Goal: Information Seeking & Learning: Learn about a topic

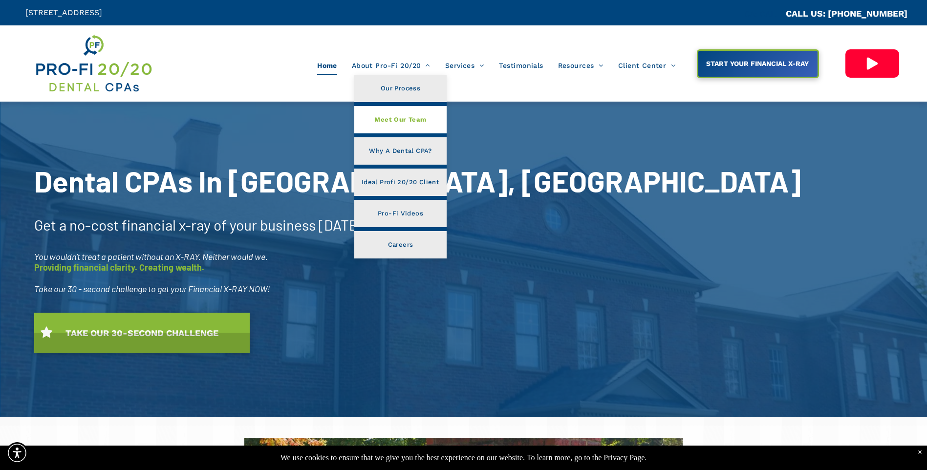
click at [408, 126] on link "Meet Our Team" at bounding box center [400, 119] width 92 height 27
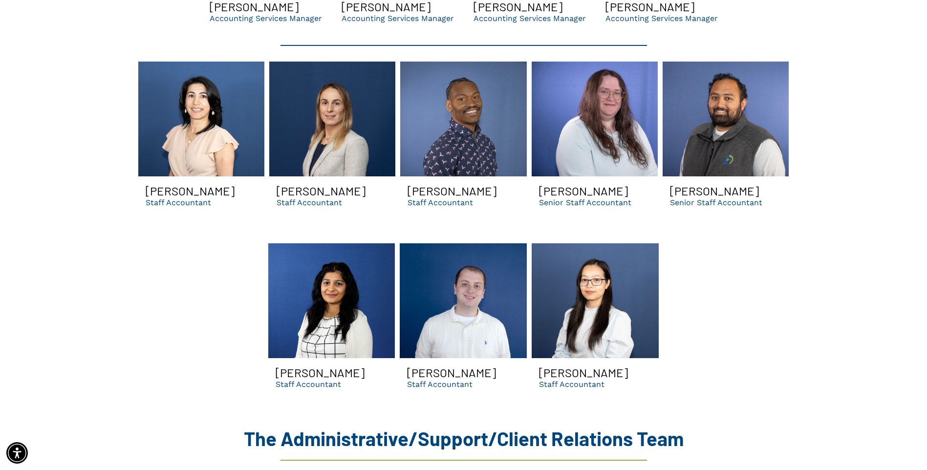
scroll to position [2248, 0]
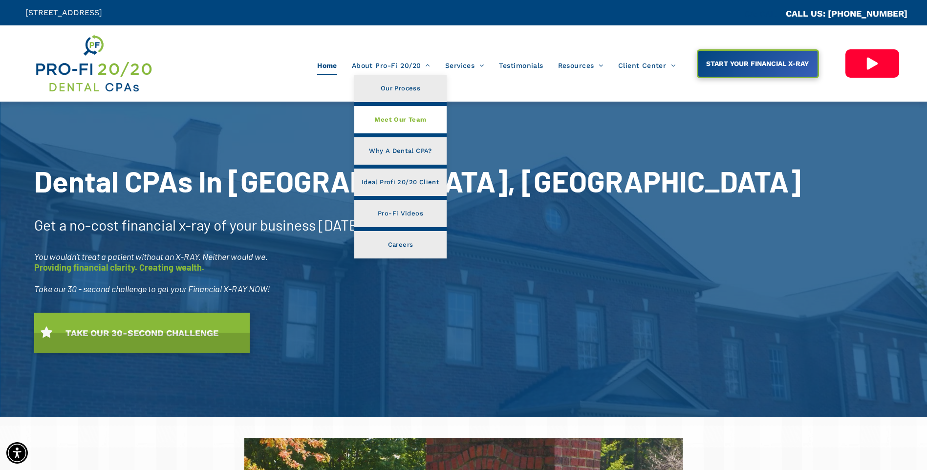
click at [381, 122] on span "Meet Our Team" at bounding box center [400, 119] width 52 height 13
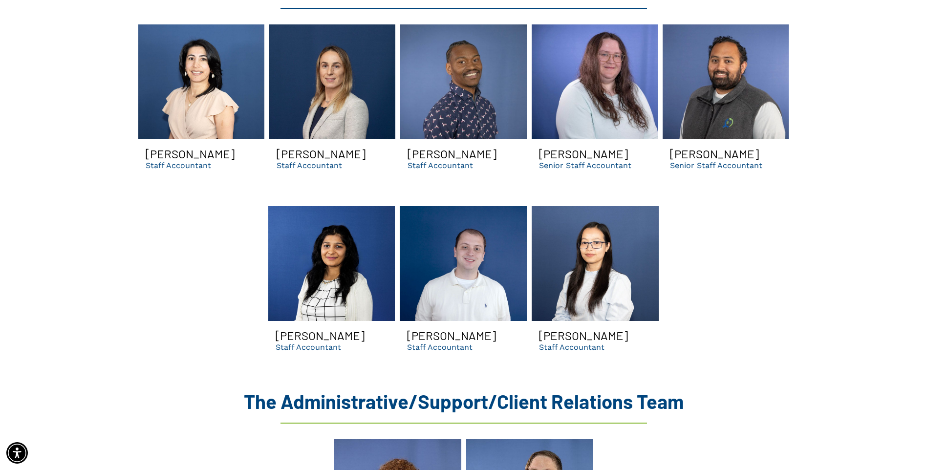
scroll to position [2248, 0]
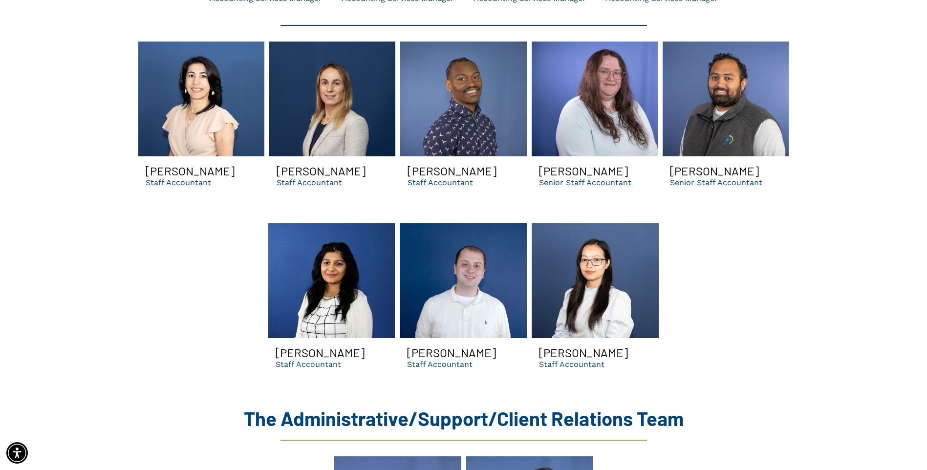
click at [360, 299] on link at bounding box center [331, 280] width 127 height 115
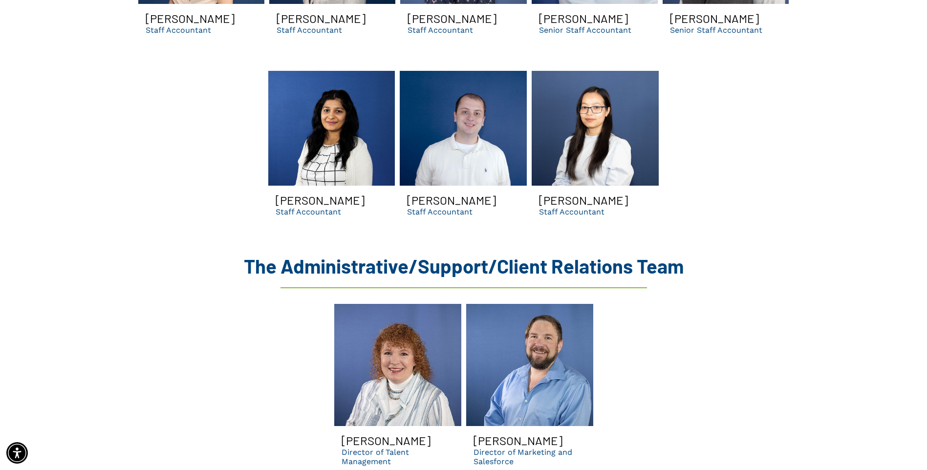
scroll to position [2395, 0]
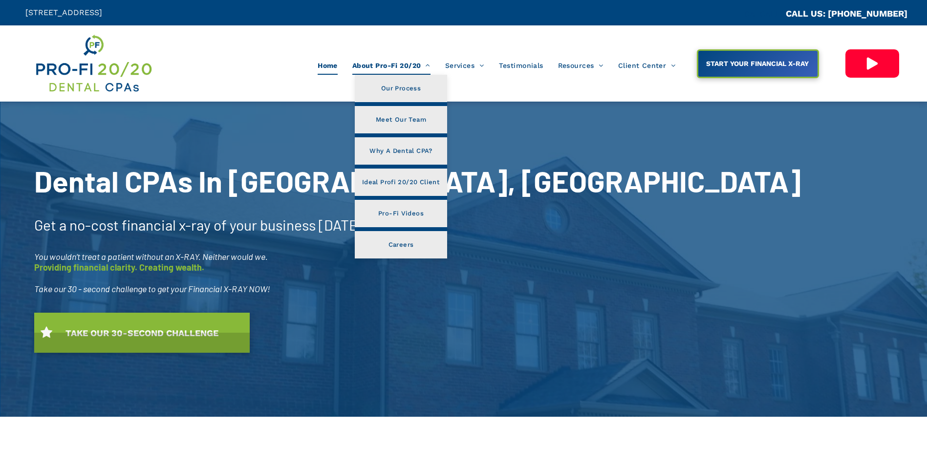
click at [377, 66] on span "About Pro-Fi 20/20" at bounding box center [391, 65] width 78 height 19
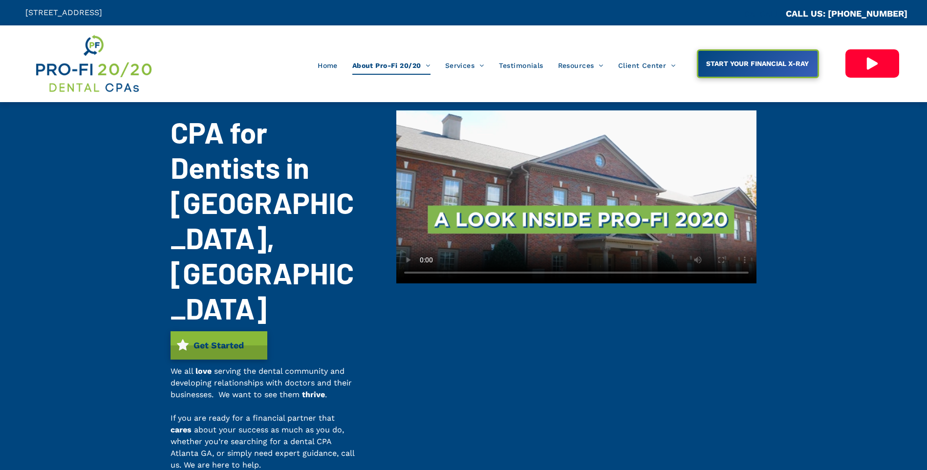
click at [382, 119] on span "Meet Our Team" at bounding box center [401, 115] width 50 height 13
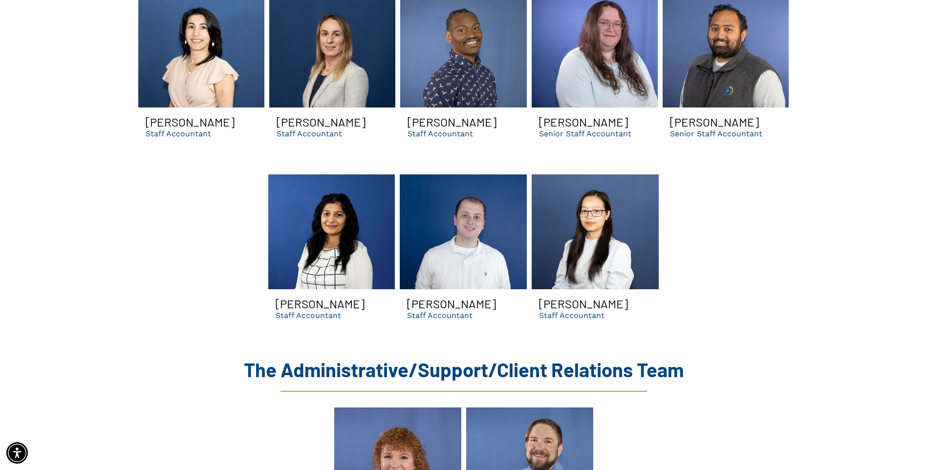
scroll to position [2346, 0]
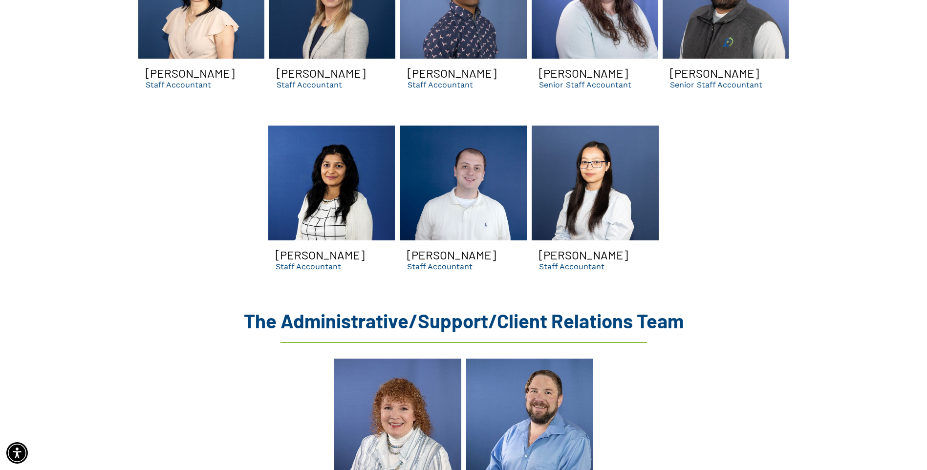
click at [346, 193] on link at bounding box center [331, 183] width 127 height 115
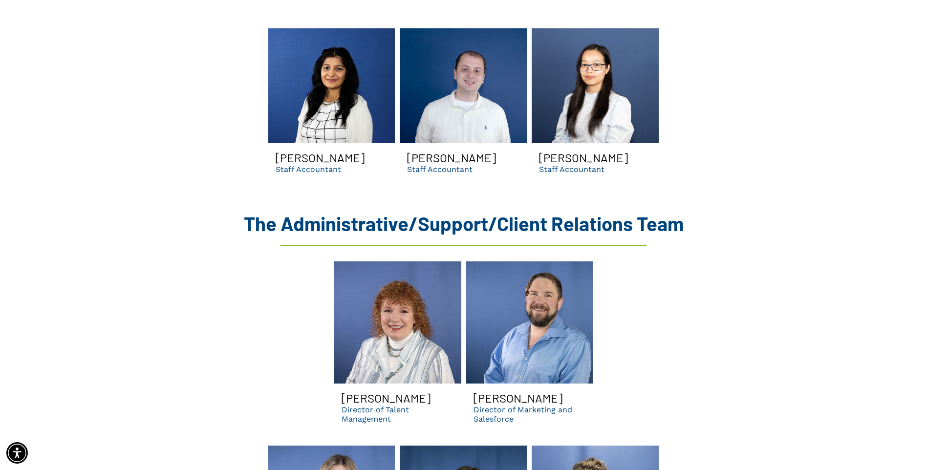
scroll to position [2444, 0]
click at [317, 48] on link at bounding box center [331, 85] width 127 height 115
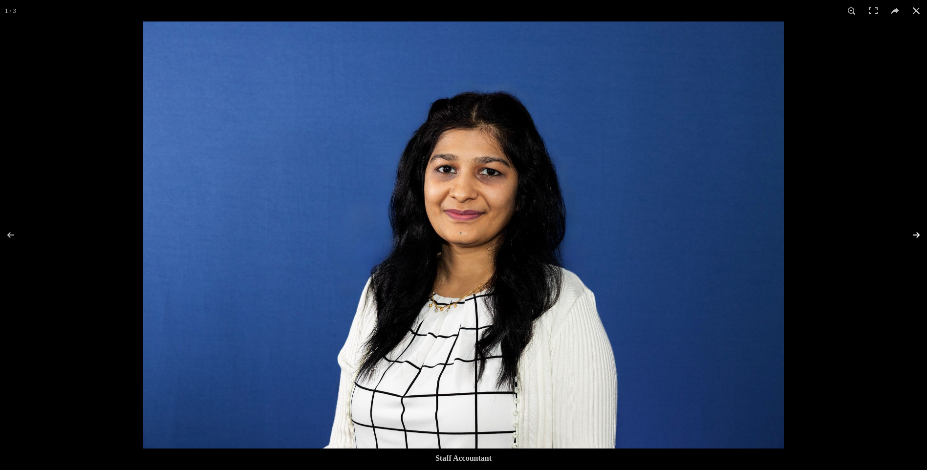
click at [912, 233] on button at bounding box center [910, 235] width 34 height 49
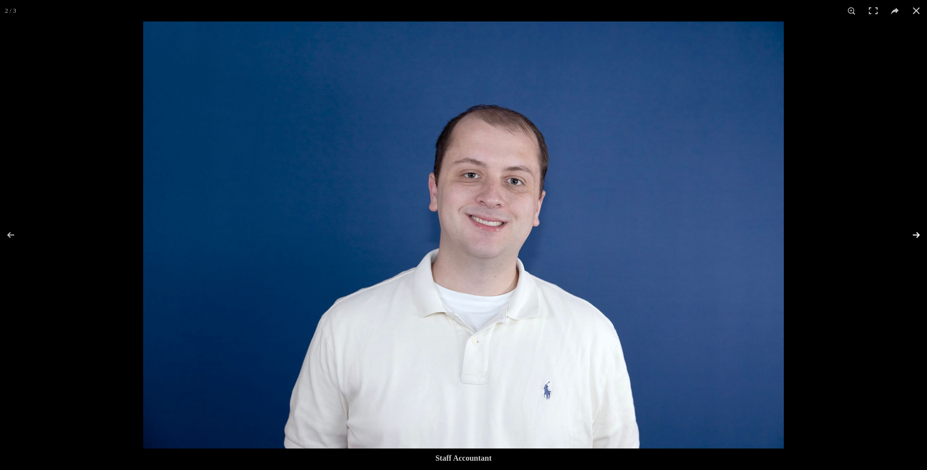
click at [912, 233] on button at bounding box center [910, 235] width 34 height 49
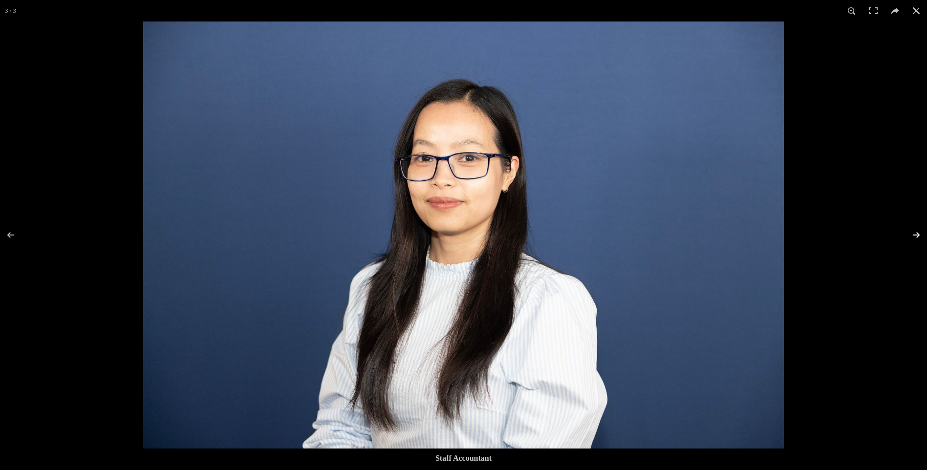
click at [912, 233] on button at bounding box center [910, 235] width 34 height 49
